Goal: Find contact information: Find contact information

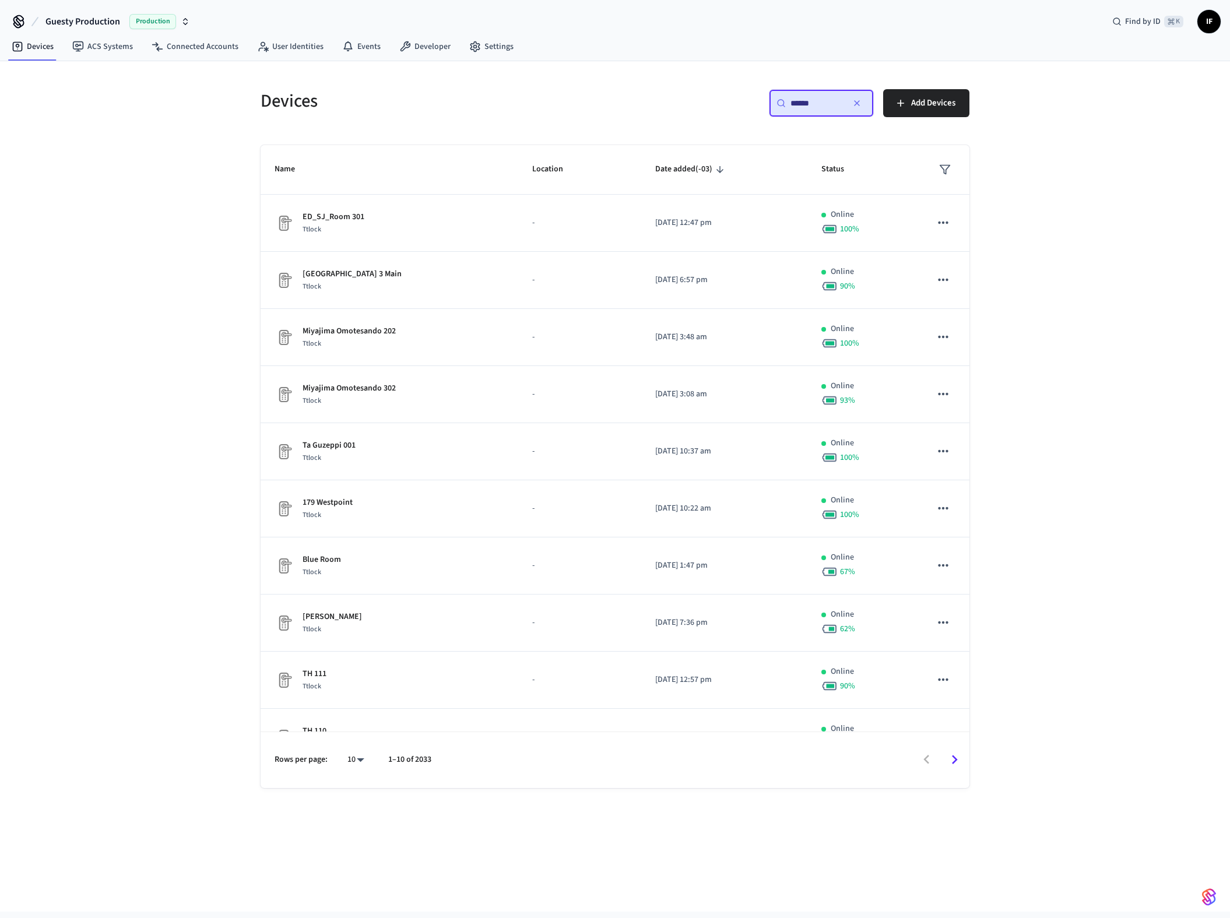
click at [120, 20] on button "Guesty Production Production" at bounding box center [118, 21] width 152 height 24
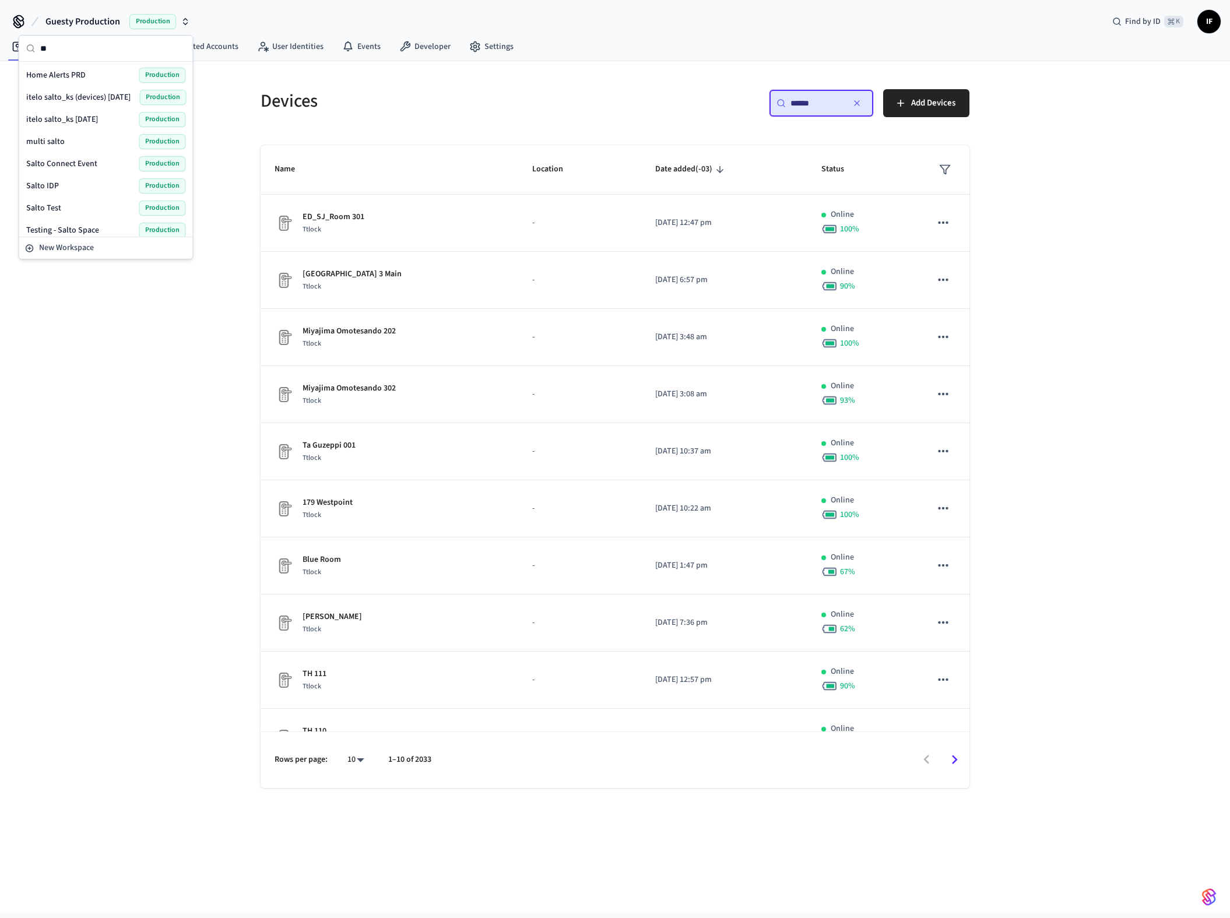
type input "*"
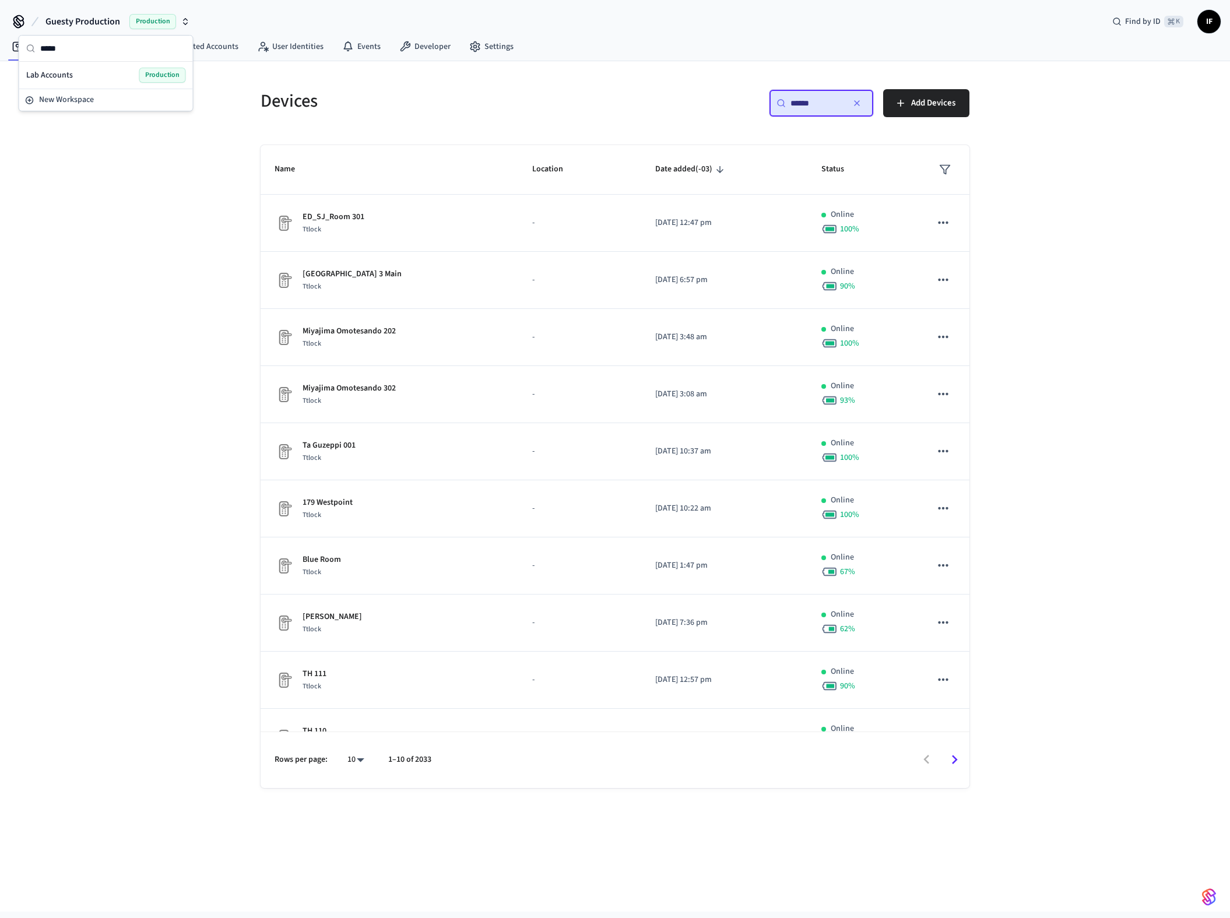
type input "*****"
click at [93, 73] on div "Lab Accounts Production" at bounding box center [106, 75] width 160 height 15
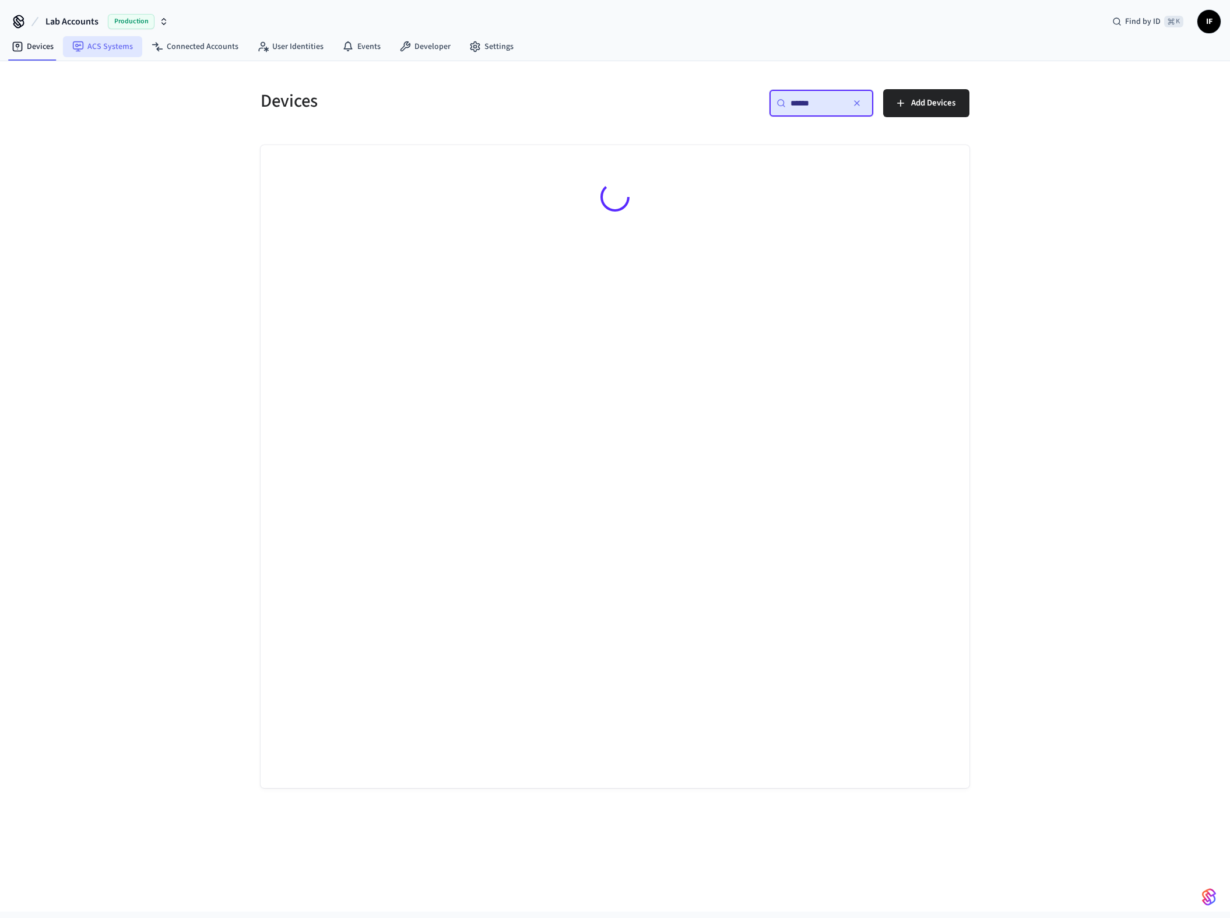
click at [109, 41] on link "ACS Systems" at bounding box center [102, 46] width 79 height 21
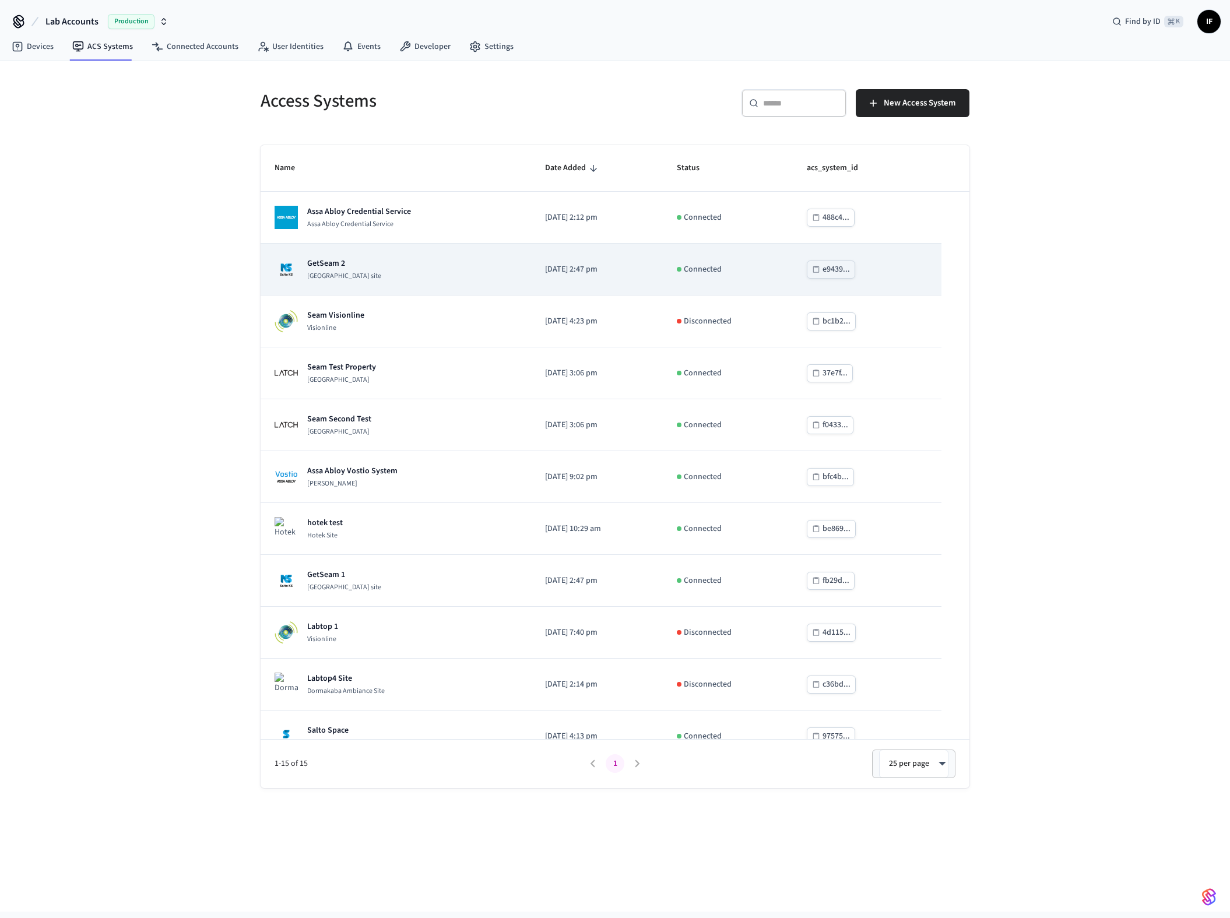
click at [434, 285] on td "GetSeam 2 [GEOGRAPHIC_DATA] site" at bounding box center [396, 270] width 270 height 52
click at [437, 269] on div "GetSeam 2 [GEOGRAPHIC_DATA] site" at bounding box center [396, 269] width 242 height 23
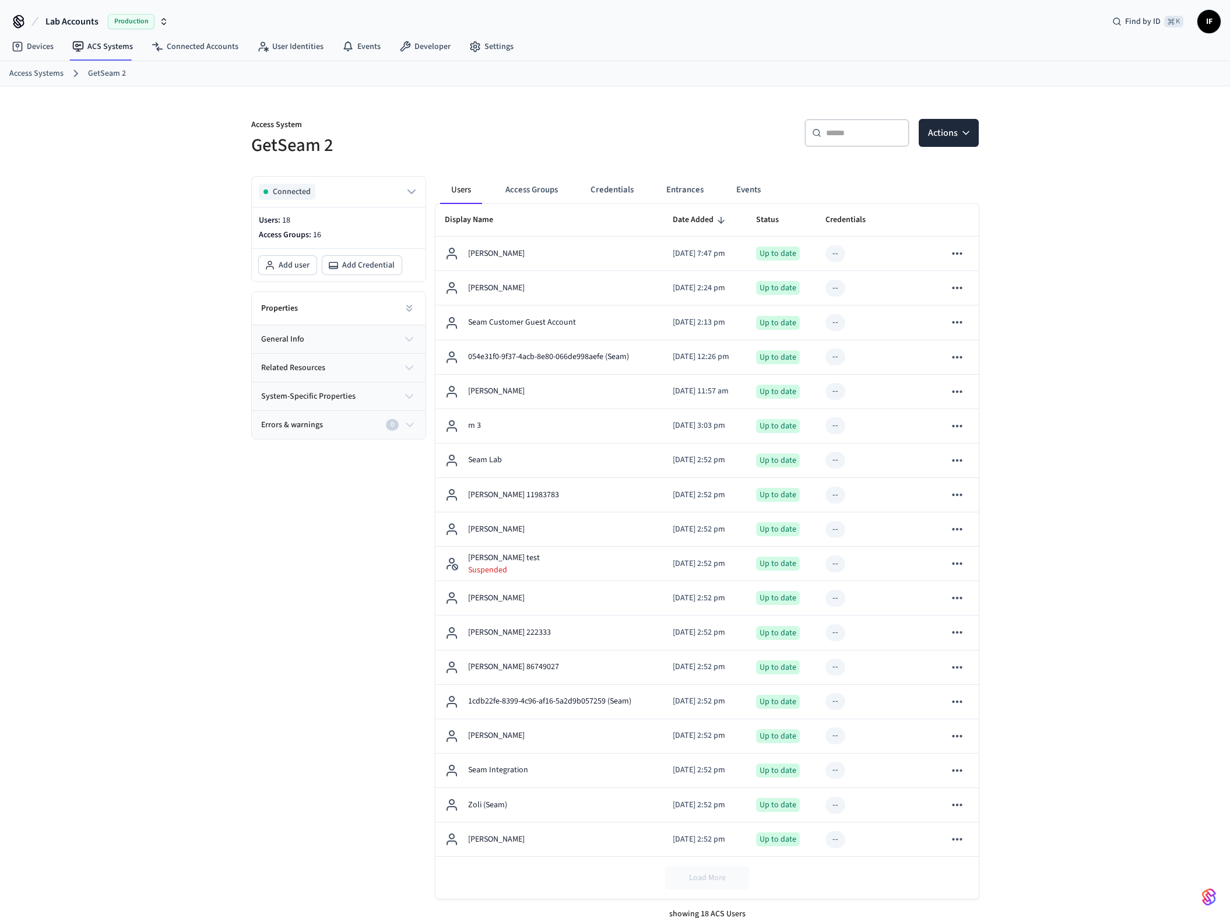
click at [836, 135] on input "text" at bounding box center [864, 133] width 76 height 12
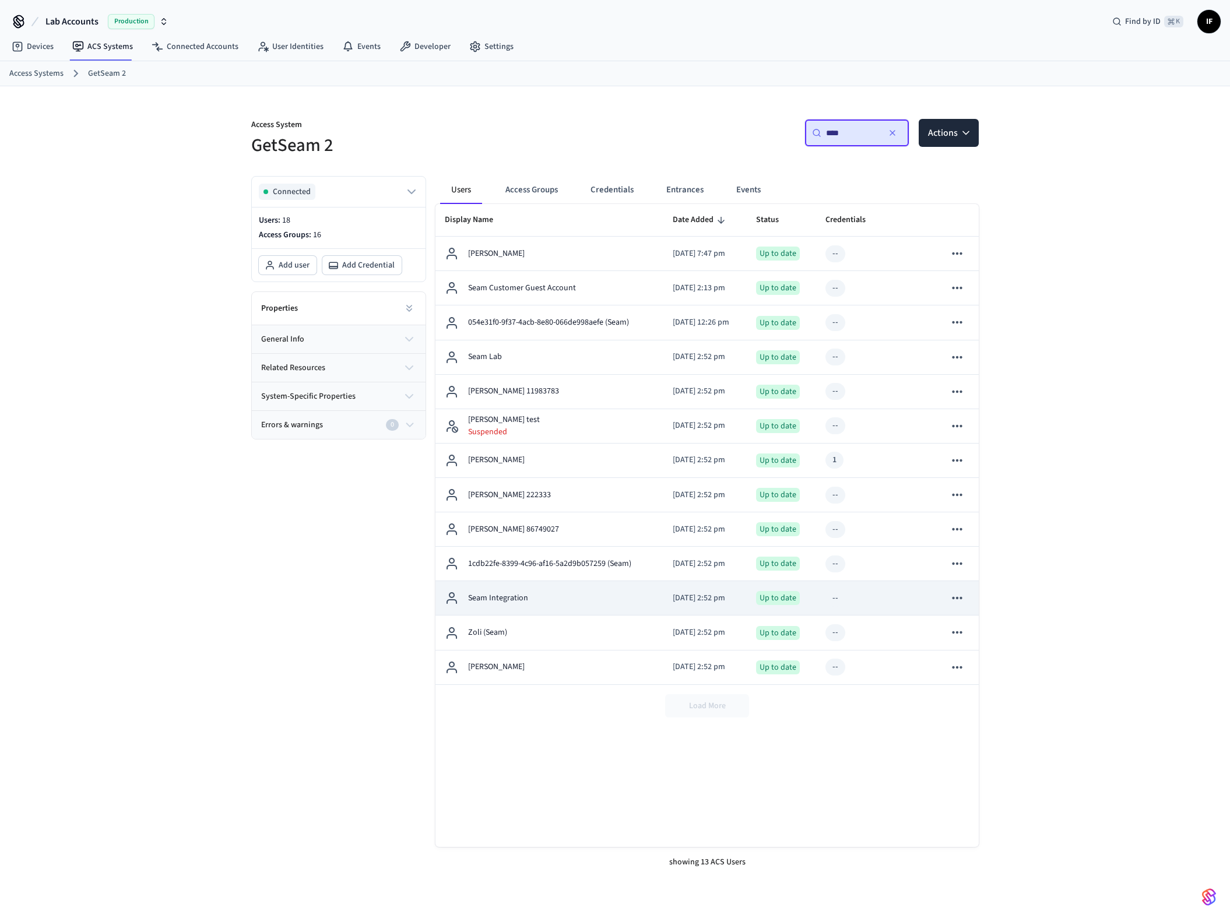
type input "****"
click at [562, 590] on td "Seam Integration" at bounding box center [549, 598] width 228 height 34
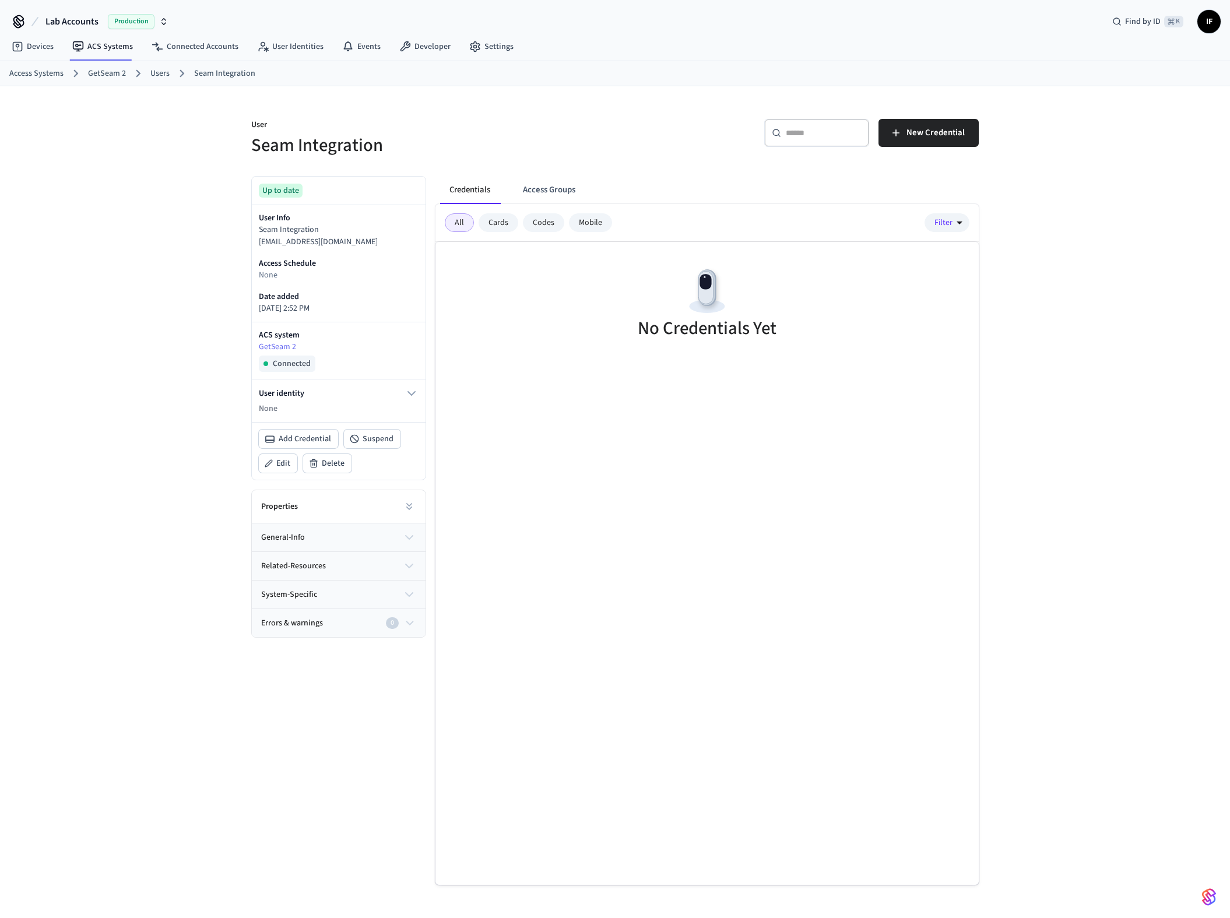
click at [316, 245] on p "[EMAIL_ADDRESS][DOMAIN_NAME]" at bounding box center [339, 242] width 160 height 12
copy div "[EMAIL_ADDRESS][DOMAIN_NAME]"
click at [122, 237] on div "User Seam Integration ​ ​ New Credential Up to date User Info Seam Integration …" at bounding box center [615, 511] width 1230 height 850
